Goal: Transaction & Acquisition: Purchase product/service

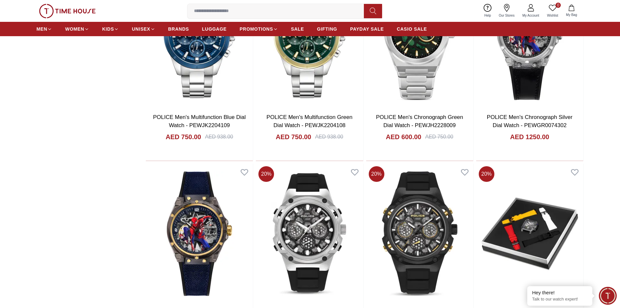
scroll to position [749, 0]
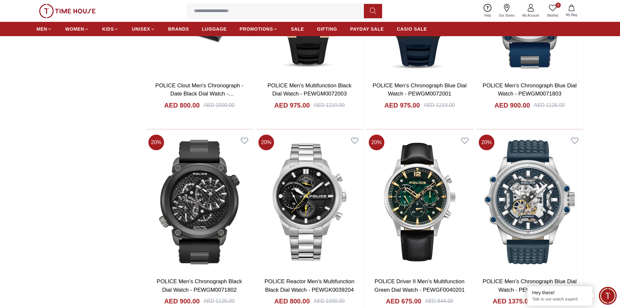
scroll to position [1074, 0]
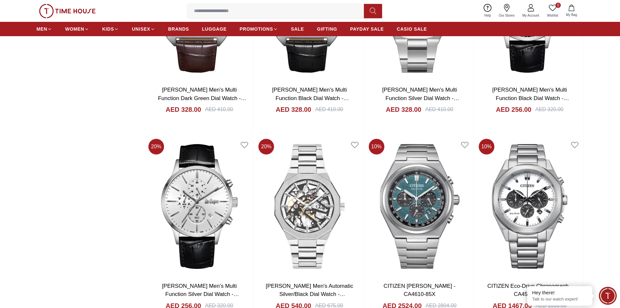
scroll to position [2344, 0]
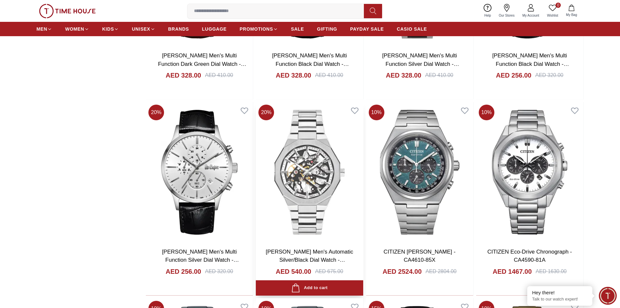
click at [313, 211] on img at bounding box center [309, 172] width 107 height 140
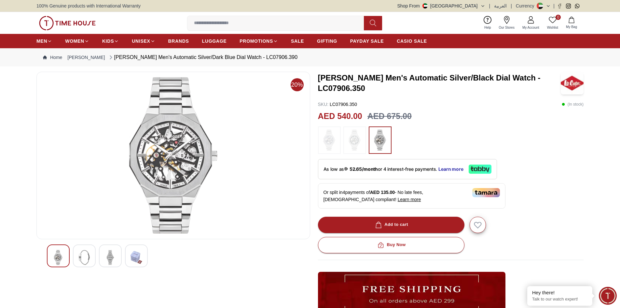
click at [84, 257] on img at bounding box center [84, 257] width 12 height 15
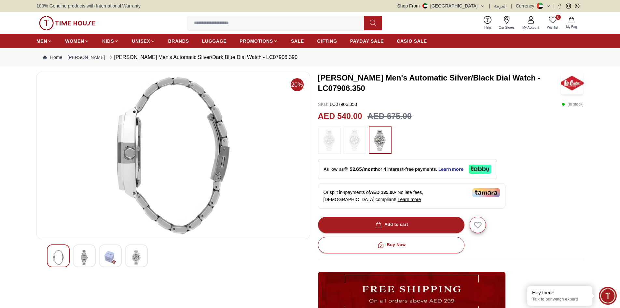
click at [104, 259] on div at bounding box center [110, 255] width 23 height 23
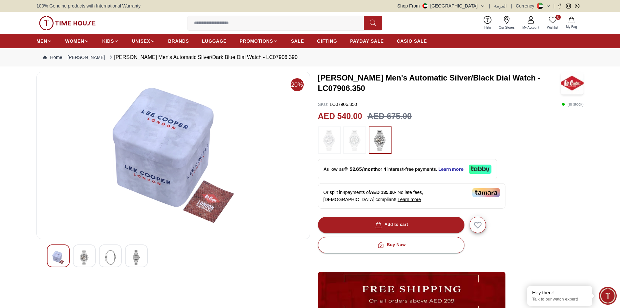
click at [79, 258] on img at bounding box center [84, 257] width 12 height 15
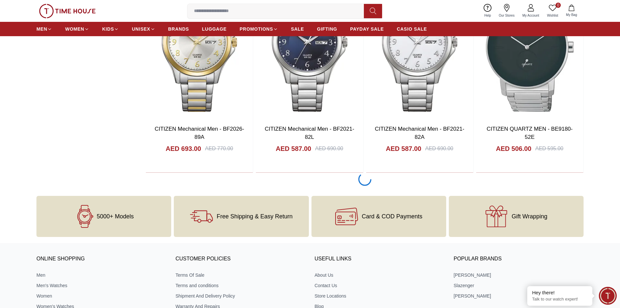
scroll to position [2858, 0]
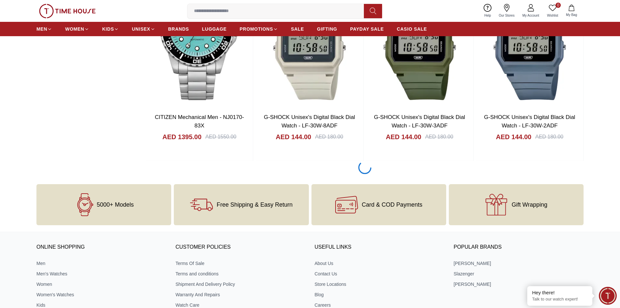
scroll to position [964, 0]
